Goal: Check status

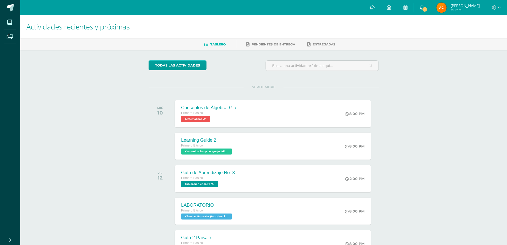
click at [384, 8] on span "1" at bounding box center [425, 10] width 6 height 6
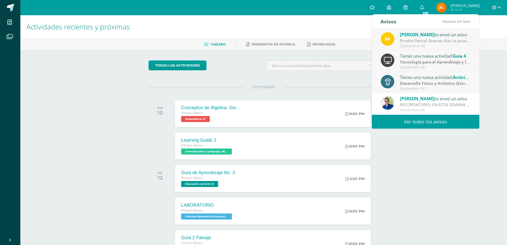
click at [384, 120] on link "Ver todos los avisos" at bounding box center [426, 122] width 108 height 14
click at [384, 121] on link "Ver todos los avisos" at bounding box center [426, 122] width 108 height 14
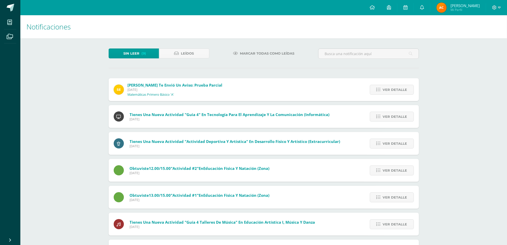
scroll to position [82, 0]
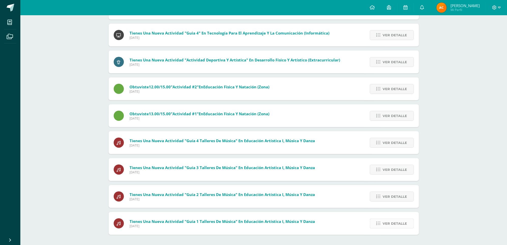
click at [395, 225] on span "Ver detalle" at bounding box center [394, 223] width 24 height 9
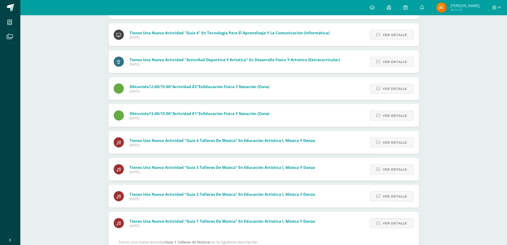
scroll to position [115, 0]
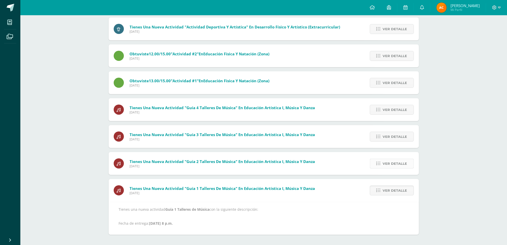
click at [392, 164] on span "Ver detalle" at bounding box center [394, 163] width 24 height 9
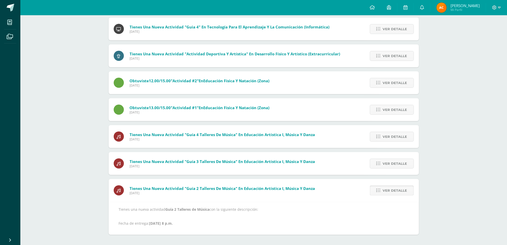
scroll to position [88, 0]
click at [397, 161] on span "Ver detalle" at bounding box center [394, 163] width 24 height 9
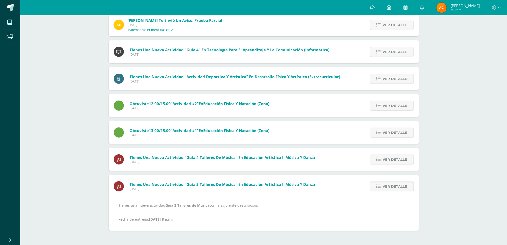
scroll to position [61, 0]
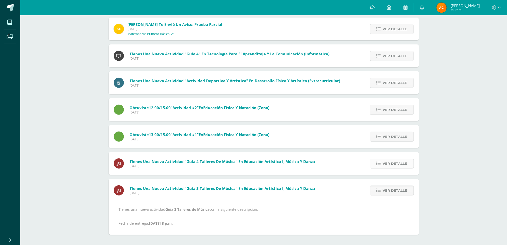
click at [388, 165] on span "Ver detalle" at bounding box center [394, 163] width 24 height 9
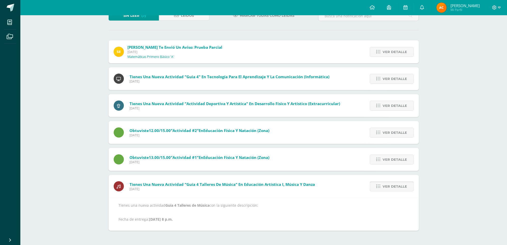
scroll to position [34, 0]
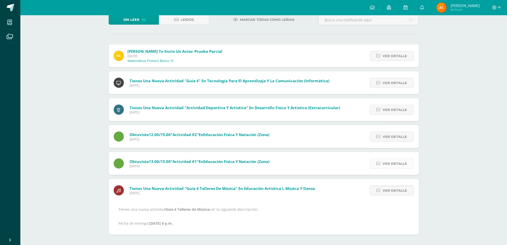
click at [388, 161] on span "Ver detalle" at bounding box center [394, 163] width 24 height 9
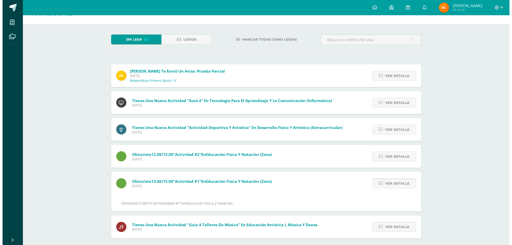
scroll to position [0, 0]
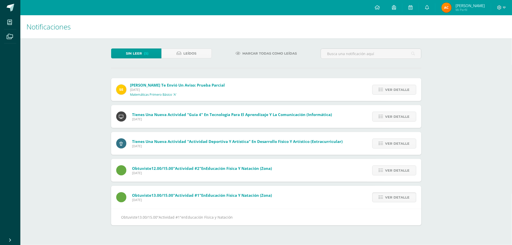
drag, startPoint x: 312, startPoint y: 221, endPoint x: 306, endPoint y: 223, distance: 5.4
click at [306, 223] on div "Obtuviste 13.00/15.00 "Actividad #1" en Educación Física y Natación" at bounding box center [266, 217] width 310 height 17
click at [393, 89] on span "Ver detalle" at bounding box center [397, 89] width 24 height 9
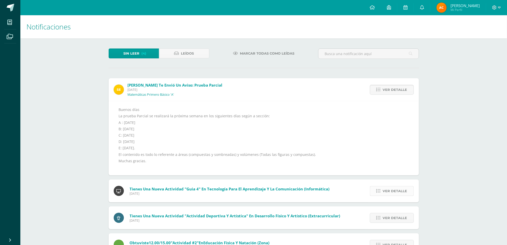
click at [395, 190] on span "Ver detalle" at bounding box center [394, 191] width 24 height 9
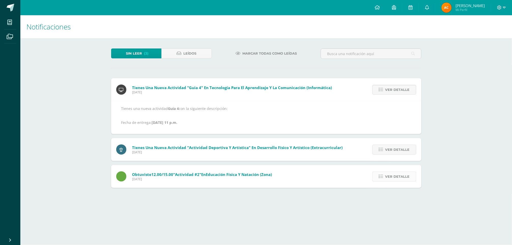
click at [388, 175] on span "Ver detalle" at bounding box center [397, 176] width 24 height 9
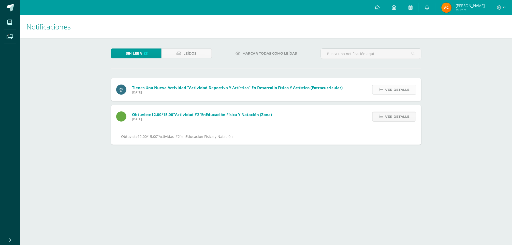
click at [396, 91] on span "Ver detalle" at bounding box center [397, 89] width 24 height 9
